Goal: Transaction & Acquisition: Book appointment/travel/reservation

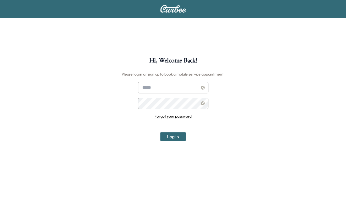
type input "**********"
click at [173, 135] on button "Log In" at bounding box center [173, 136] width 26 height 9
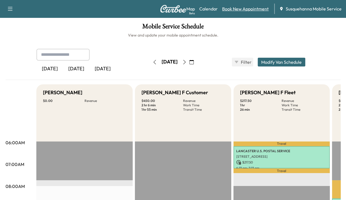
click at [248, 9] on link "Book New Appointment" at bounding box center [245, 8] width 46 height 7
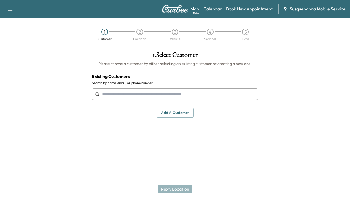
click at [171, 95] on input "text" at bounding box center [175, 95] width 166 height 12
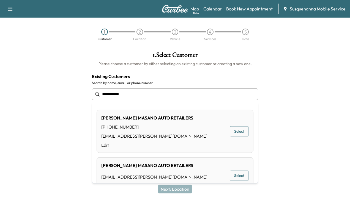
click at [230, 131] on button "Select" at bounding box center [239, 131] width 19 height 10
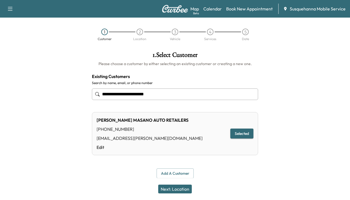
type input "**********"
click at [173, 188] on button "Next: Location" at bounding box center [175, 189] width 34 height 9
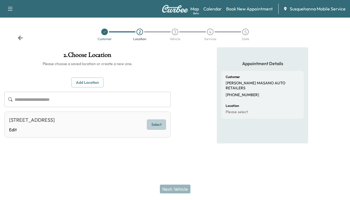
click at [156, 124] on button "Select" at bounding box center [156, 125] width 19 height 10
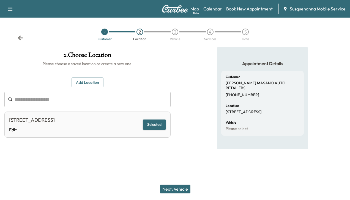
click at [169, 189] on button "Next: Vehicle" at bounding box center [175, 189] width 31 height 9
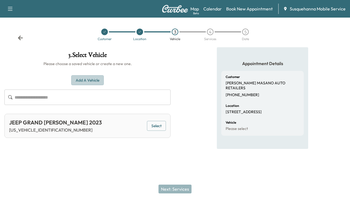
click at [87, 79] on button "Add a Vehicle" at bounding box center [87, 80] width 32 height 10
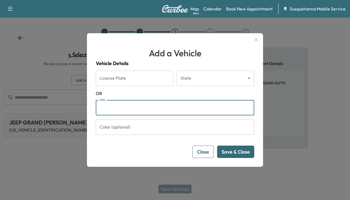
click at [103, 112] on input "VIN" at bounding box center [175, 107] width 158 height 15
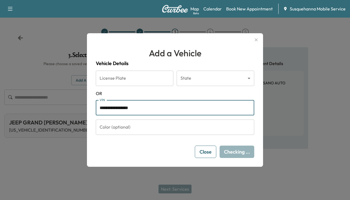
type input "**********"
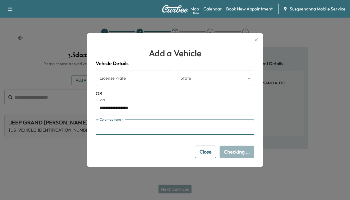
click at [117, 130] on input "Color (optional)" at bounding box center [175, 127] width 158 height 15
type input "****"
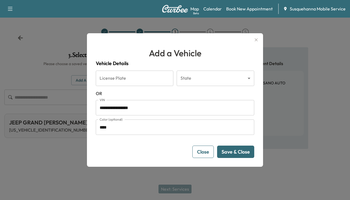
click at [225, 151] on button "Save & Close" at bounding box center [235, 152] width 37 height 12
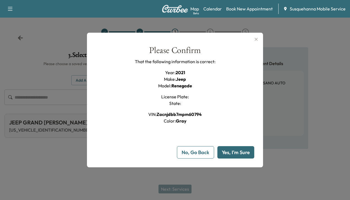
click at [225, 151] on button "Yes, I'm Sure" at bounding box center [235, 152] width 37 height 12
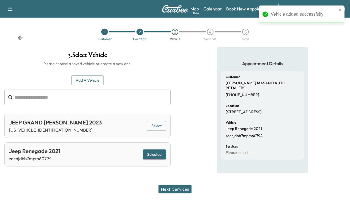
click at [178, 191] on button "Next: Services" at bounding box center [174, 189] width 33 height 9
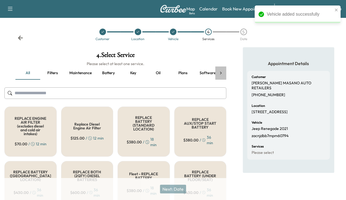
click at [221, 72] on icon at bounding box center [220, 72] width 5 height 5
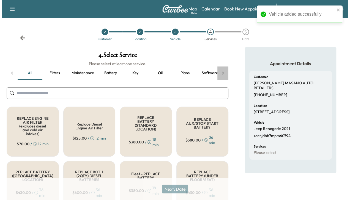
scroll to position [0, 95]
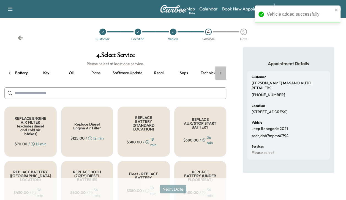
click at [221, 72] on div "all Filters Maintenance Battery Key Oil Plans Software update Recall Sops Techn…" at bounding box center [115, 73] width 222 height 13
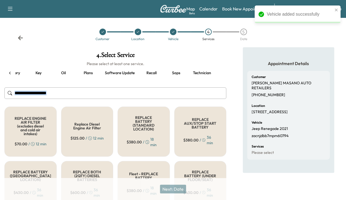
click at [221, 72] on div "all Filters Maintenance Battery Key Oil Plans Software update Recall Sops Techn…" at bounding box center [115, 73] width 222 height 13
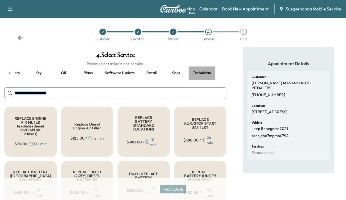
drag, startPoint x: 221, startPoint y: 72, endPoint x: 205, endPoint y: 71, distance: 15.7
click at [205, 71] on button "Technician" at bounding box center [201, 73] width 27 height 13
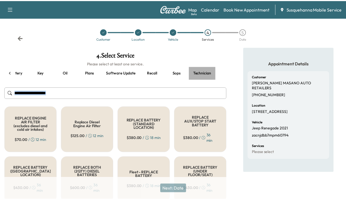
scroll to position [0, 92]
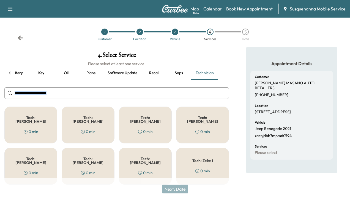
click at [155, 114] on div "Tech: Colton M 0 min" at bounding box center [145, 125] width 53 height 37
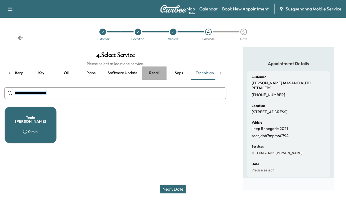
click at [156, 71] on button "Recall" at bounding box center [154, 73] width 25 height 13
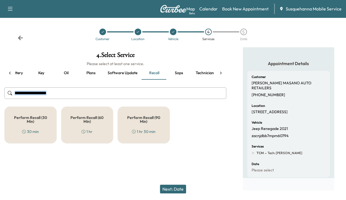
click at [33, 122] on h5 "Perform Recall (30 Min)" at bounding box center [30, 120] width 34 height 8
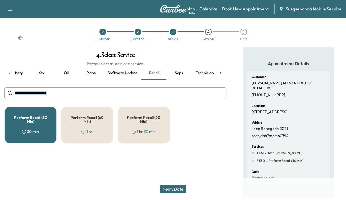
click at [170, 186] on button "Next: Date" at bounding box center [173, 189] width 26 height 9
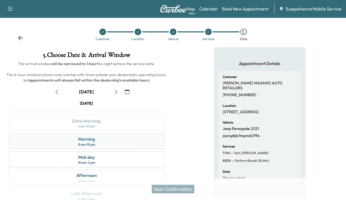
click at [103, 144] on div "Morning 8 am - 12 pm" at bounding box center [86, 141] width 155 height 16
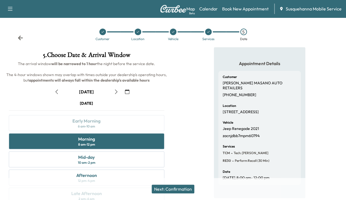
click at [165, 185] on button "Next: Confirmation" at bounding box center [173, 189] width 43 height 9
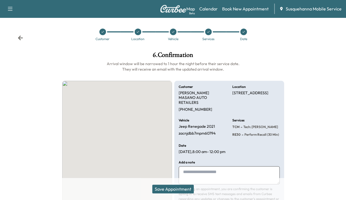
click at [165, 185] on button "Save Appointment" at bounding box center [173, 189] width 42 height 9
